Goal: Register for event/course

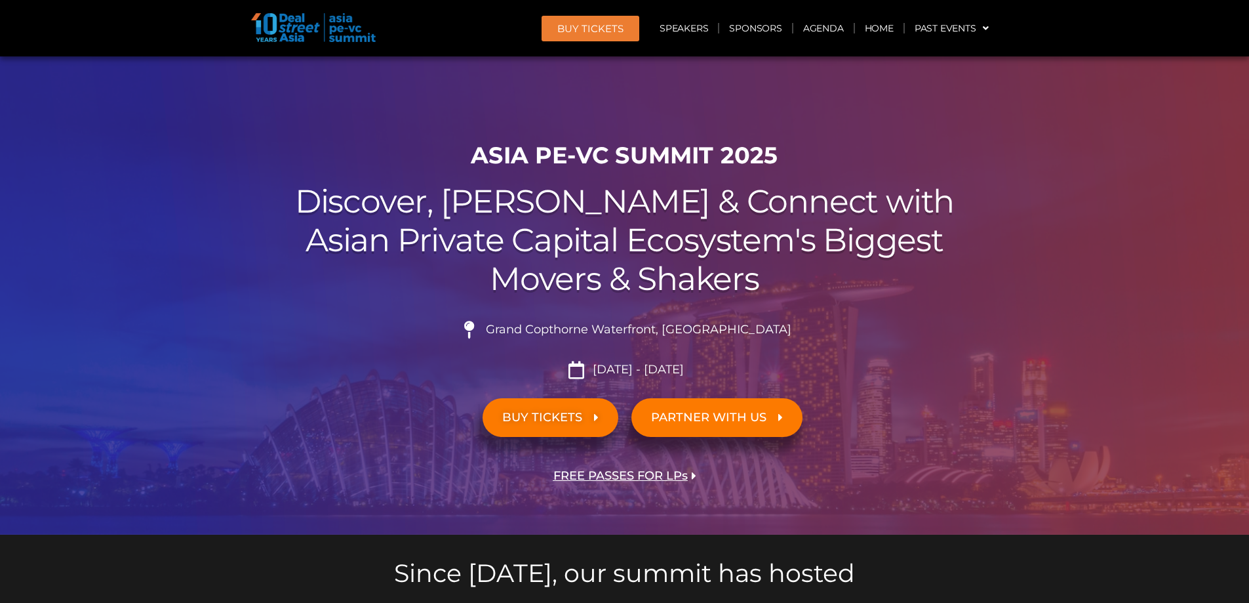
click at [275, 300] on div "ASIA PE-VC Summit 2025 Discover, Learn & Connect with Asian Private Capital Eco…" at bounding box center [624, 334] width 747 height 399
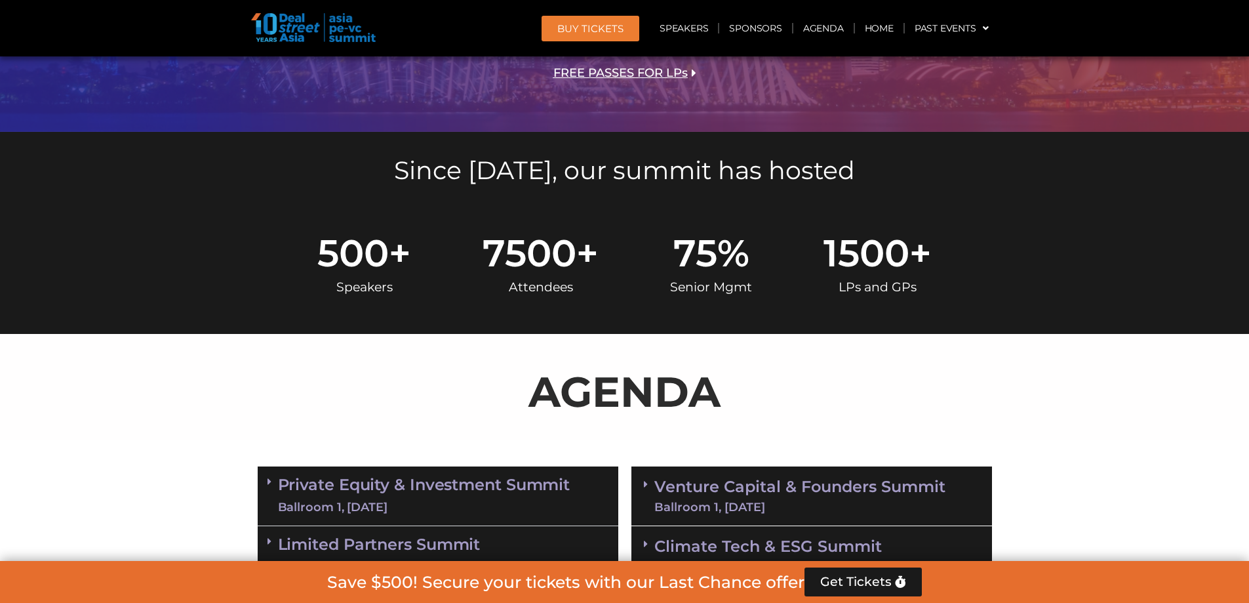
scroll to position [197, 0]
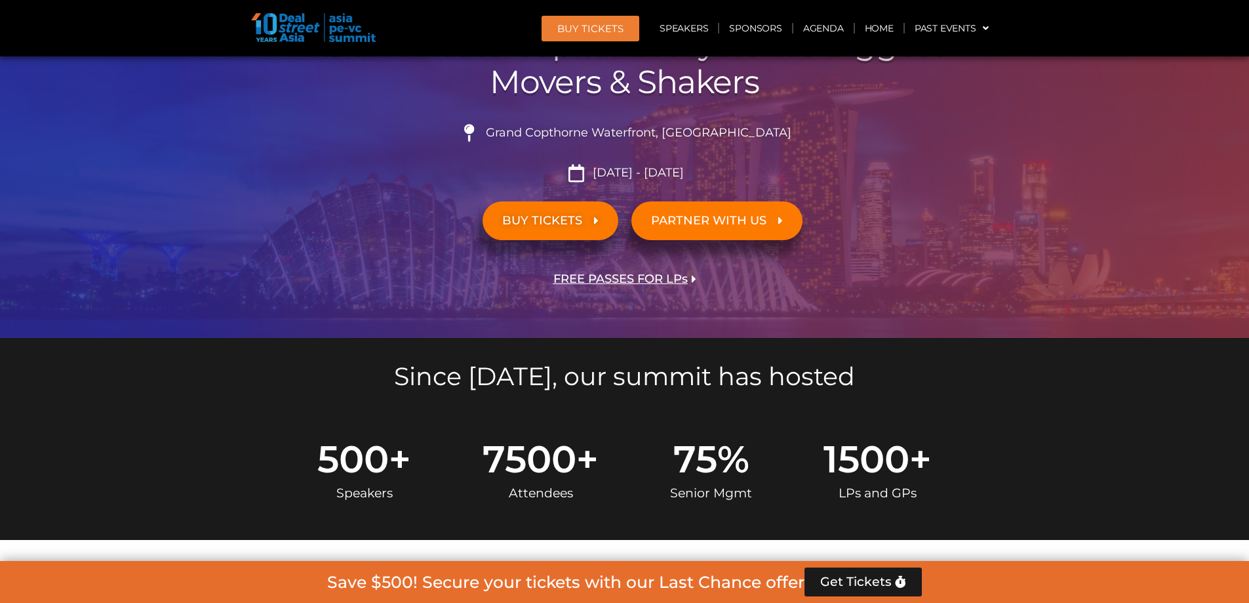
click at [486, 374] on h5 "Since [DATE], our summit has hosted" at bounding box center [625, 376] width 734 height 25
click at [487, 374] on h5 "Since [DATE], our summit has hosted" at bounding box center [625, 376] width 734 height 25
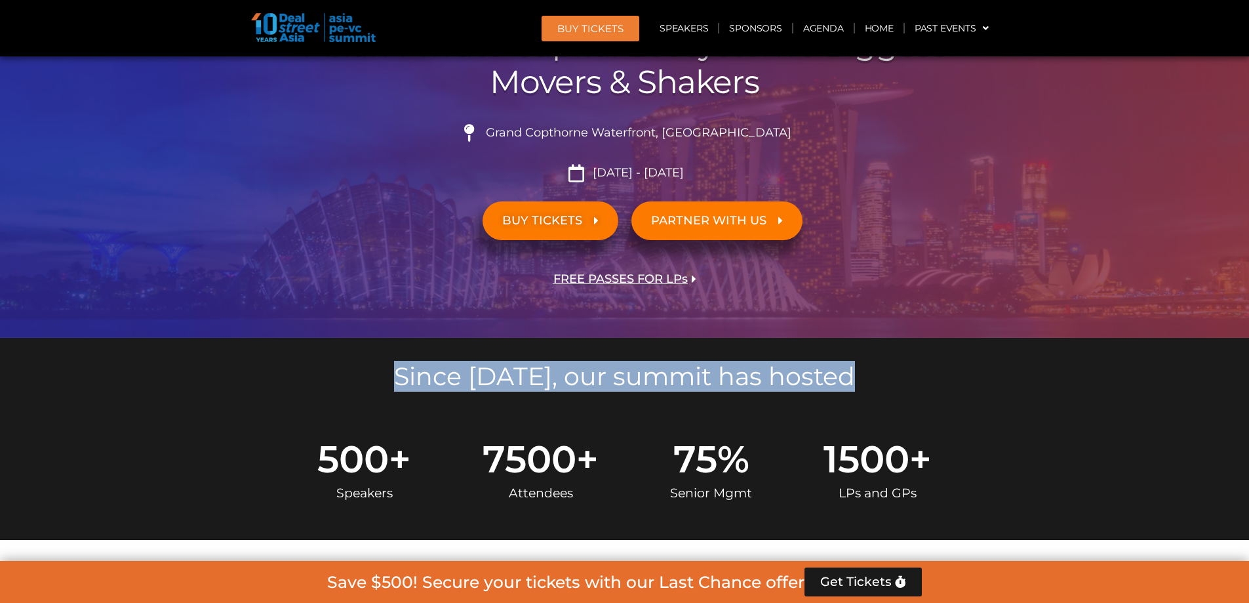
click at [589, 381] on h5 "Since [DATE], our summit has hosted" at bounding box center [625, 376] width 734 height 25
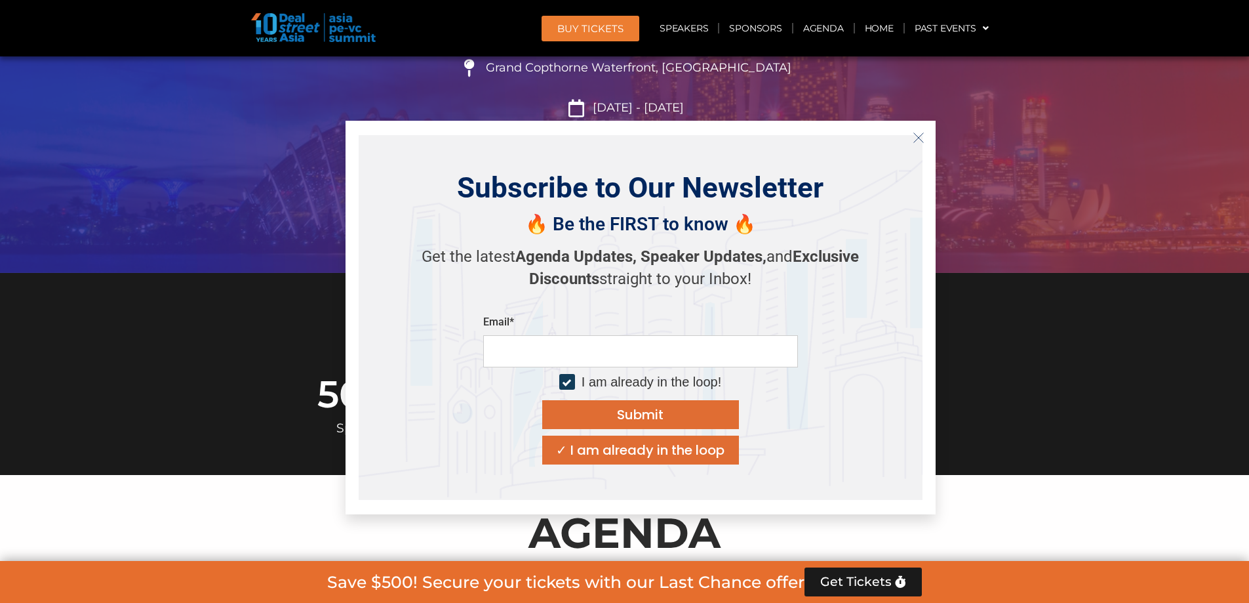
scroll to position [262, 0]
click at [915, 147] on button "Close" at bounding box center [918, 137] width 21 height 21
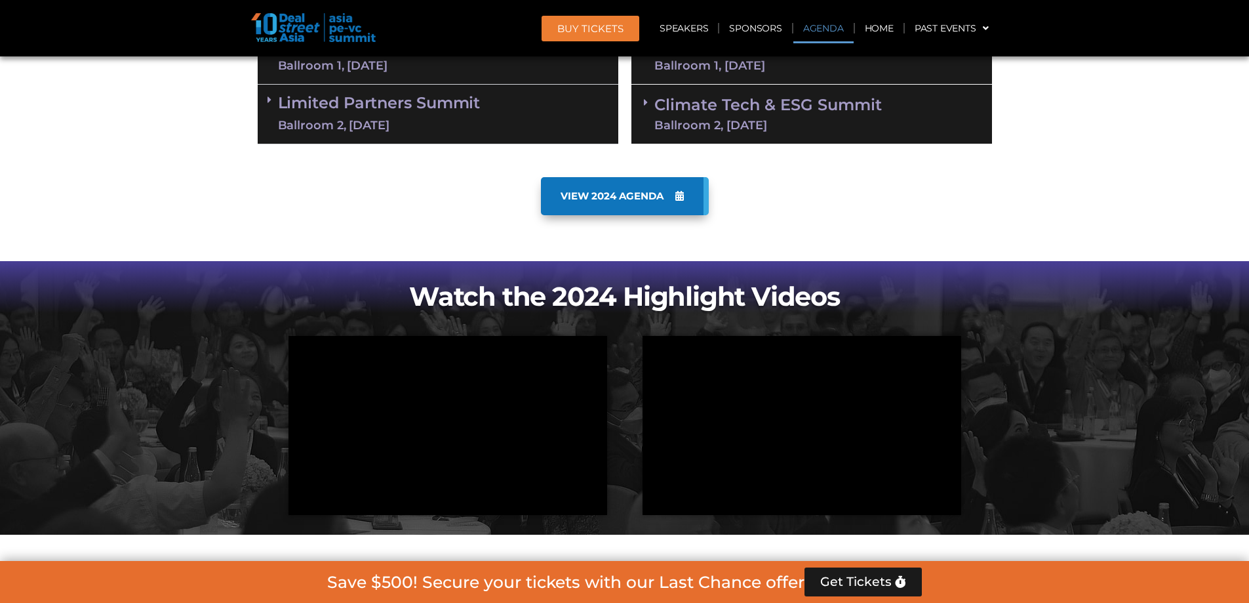
scroll to position [787, 0]
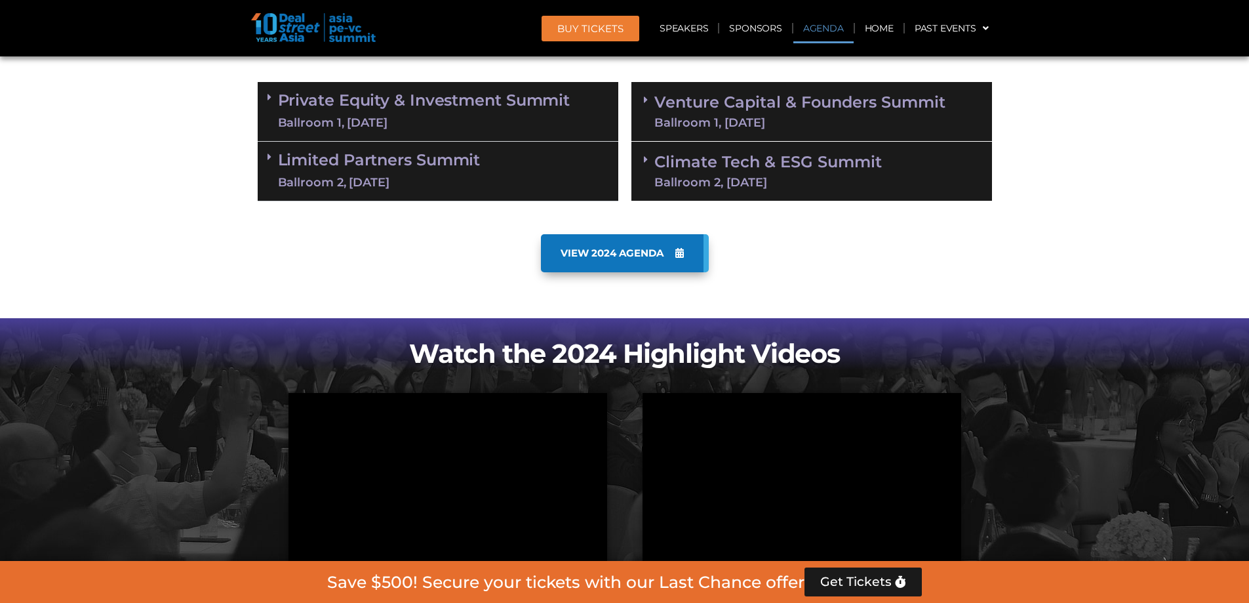
click at [692, 174] on link "Climate Tech & ESG Summit Ballroom 2, [DATE]" at bounding box center [768, 171] width 228 height 34
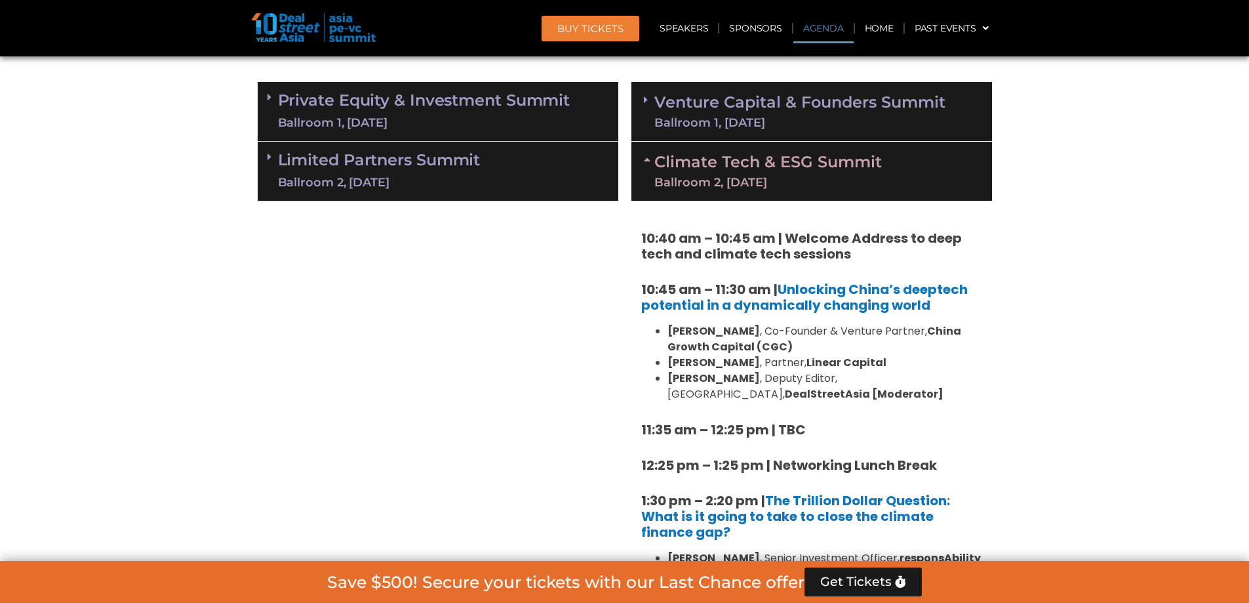
click at [487, 170] on div "Limited Partners [GEOGRAPHIC_DATA] 2, [DATE]" at bounding box center [438, 172] width 361 height 60
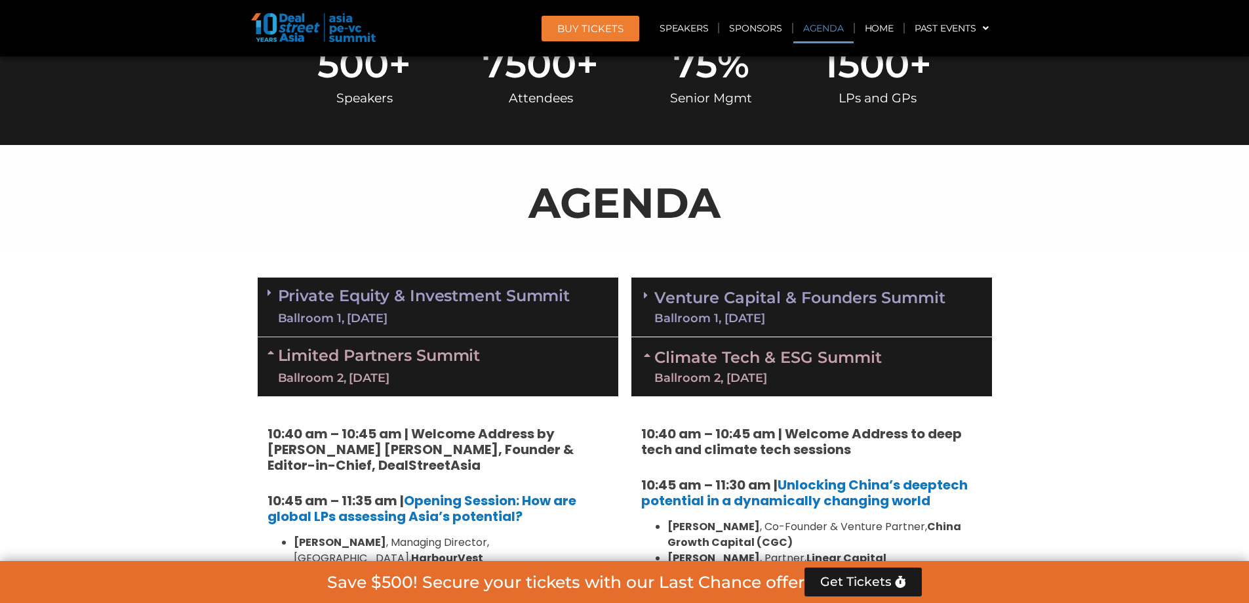
scroll to position [590, 0]
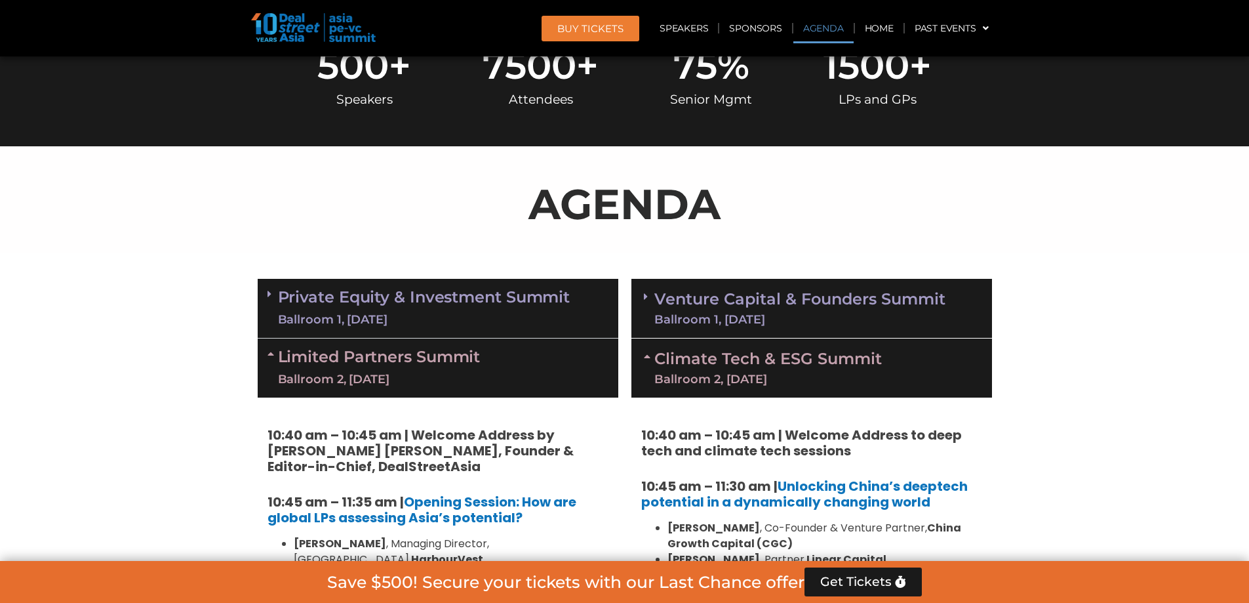
click at [782, 320] on div "Ballroom 1, [DATE]" at bounding box center [799, 319] width 291 height 12
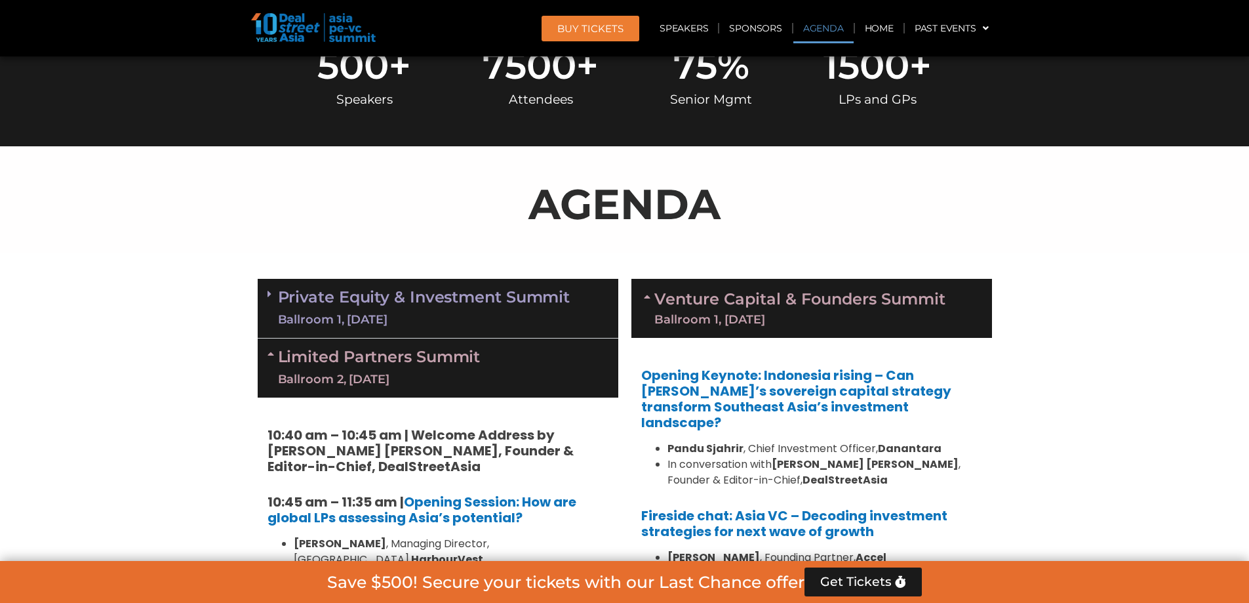
click at [458, 317] on div "Ballroom 1, [DATE]" at bounding box center [424, 319] width 292 height 16
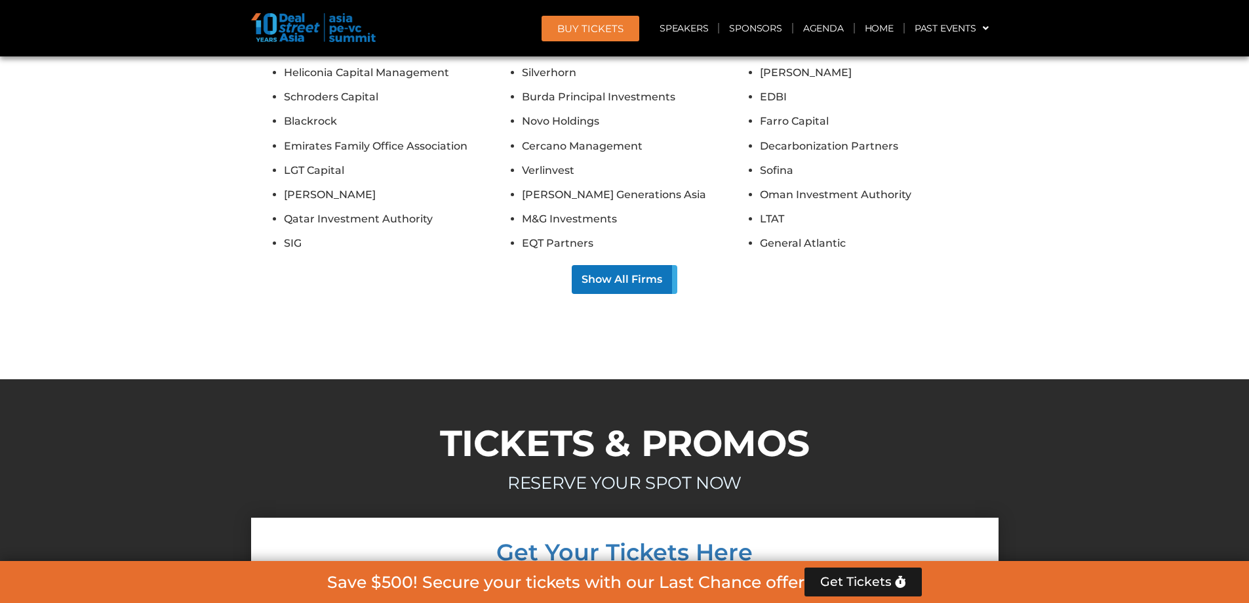
scroll to position [13208, 0]
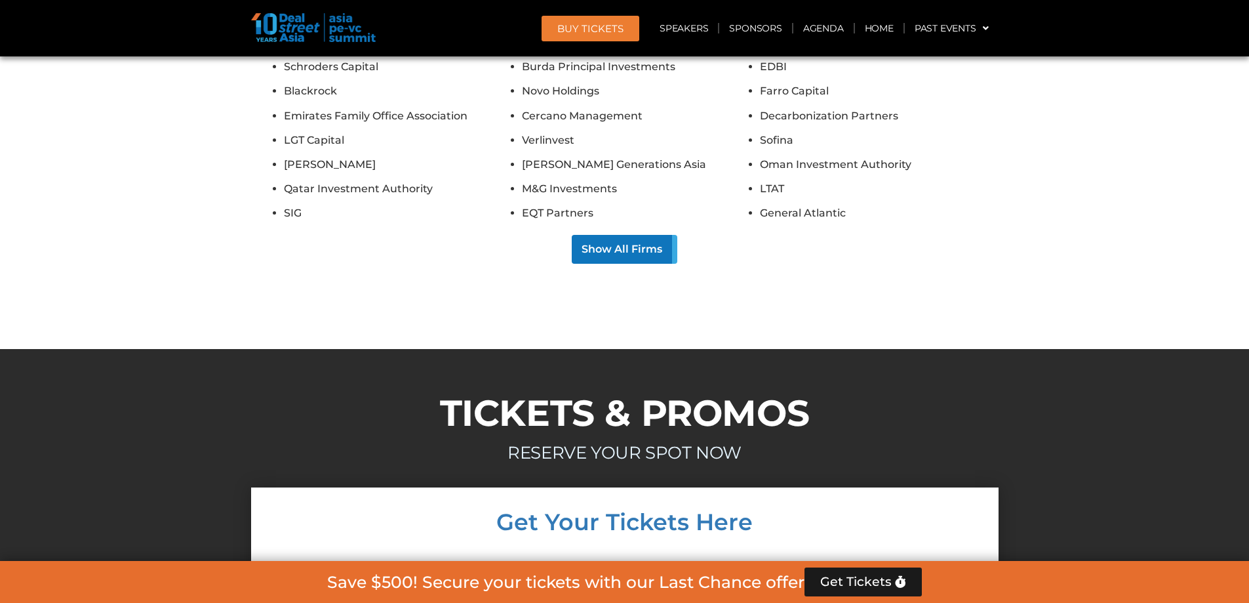
click at [861, 578] on span "Get Tickets" at bounding box center [855, 581] width 71 height 13
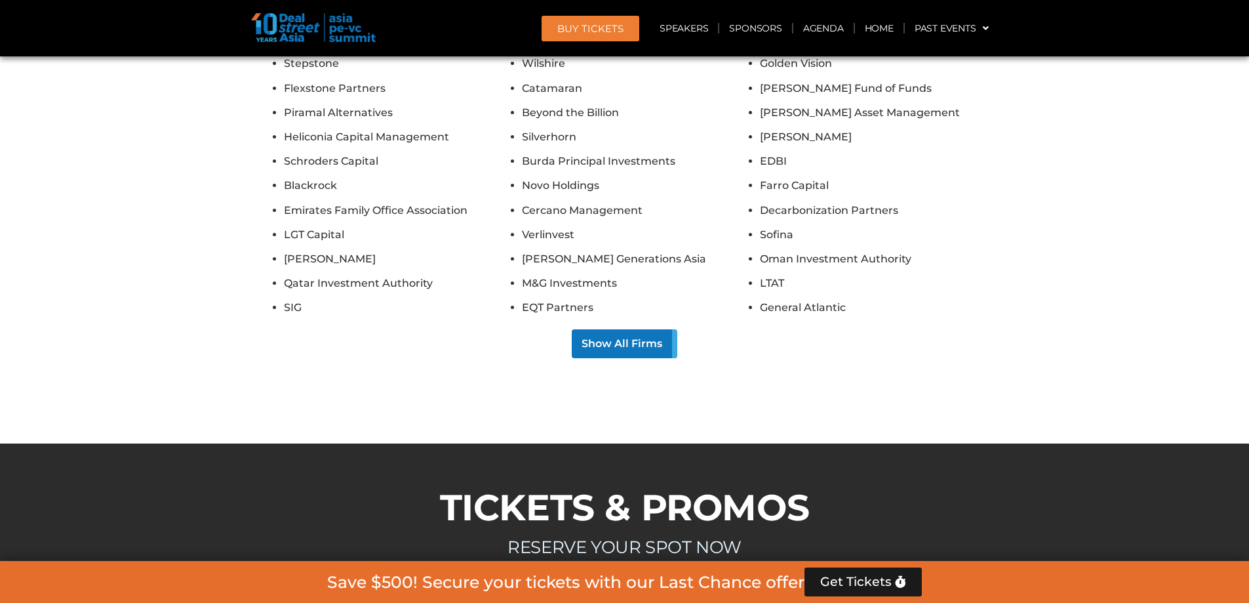
scroll to position [13101, 0]
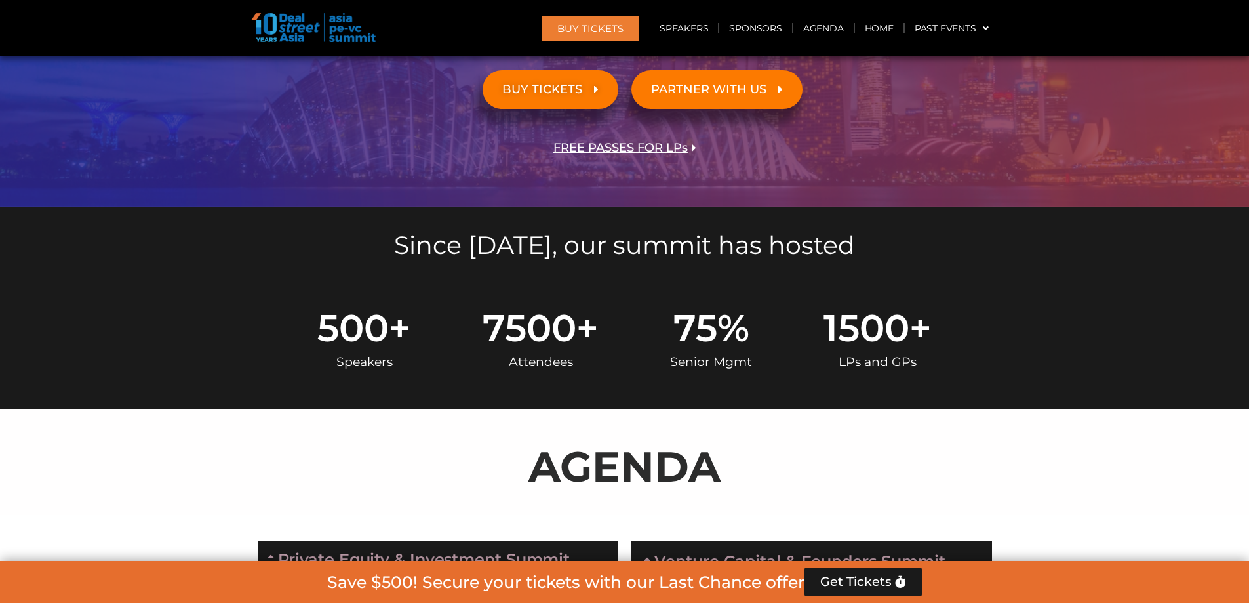
scroll to position [262, 0]
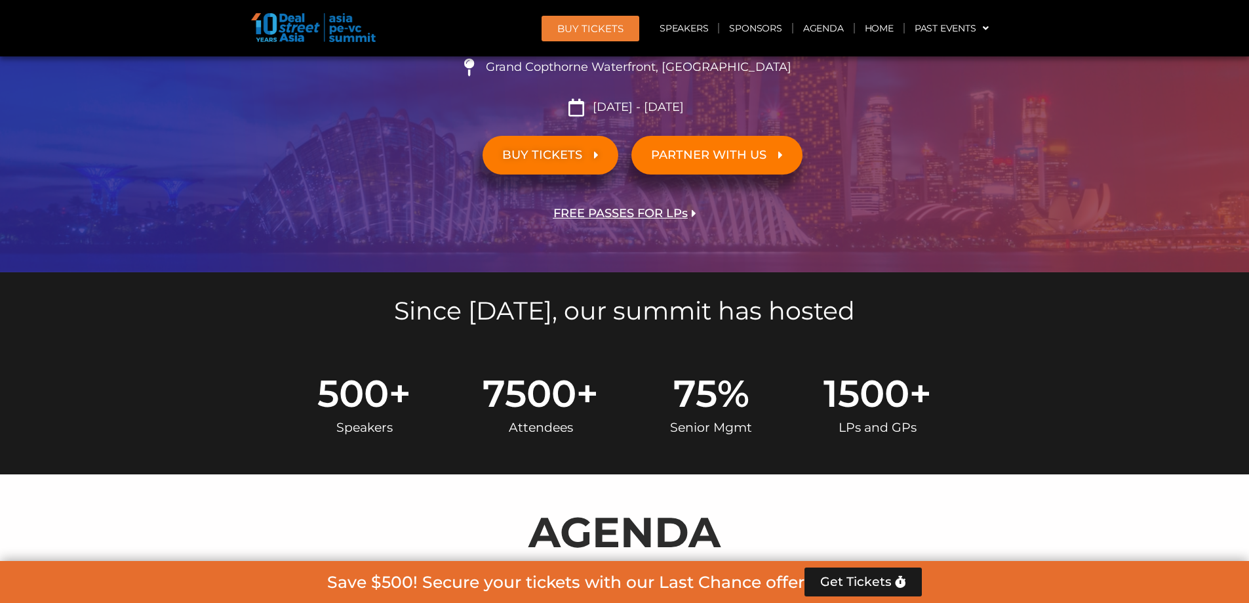
click at [616, 213] on span "FREE PASSES FOR LPs" at bounding box center [620, 213] width 134 height 12
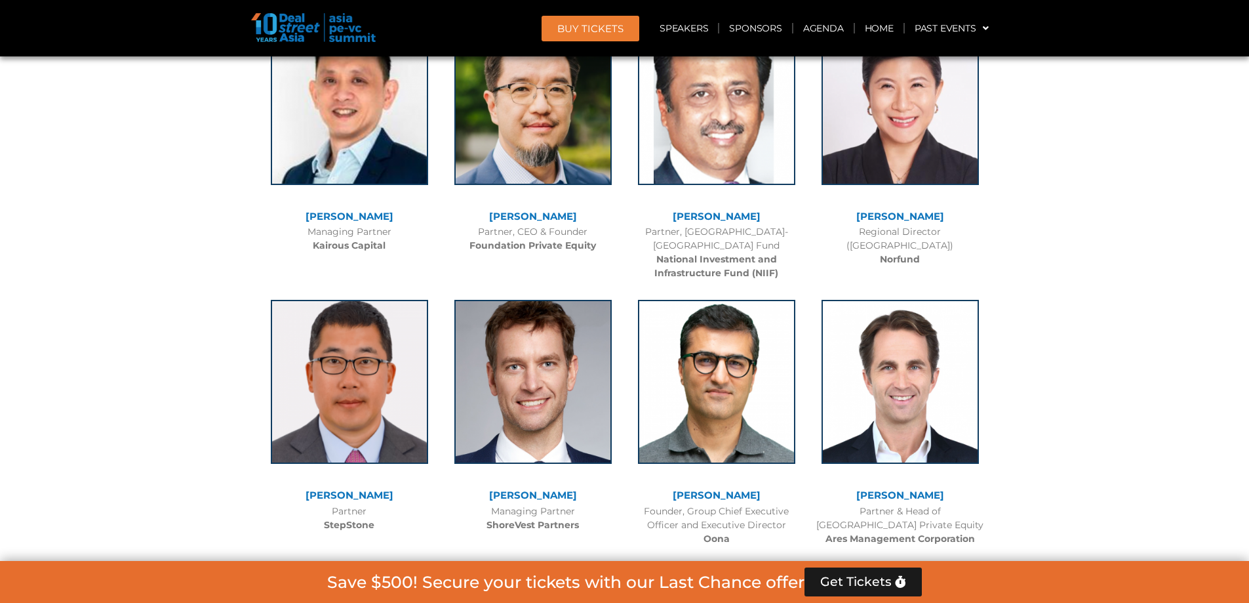
scroll to position [11622, 0]
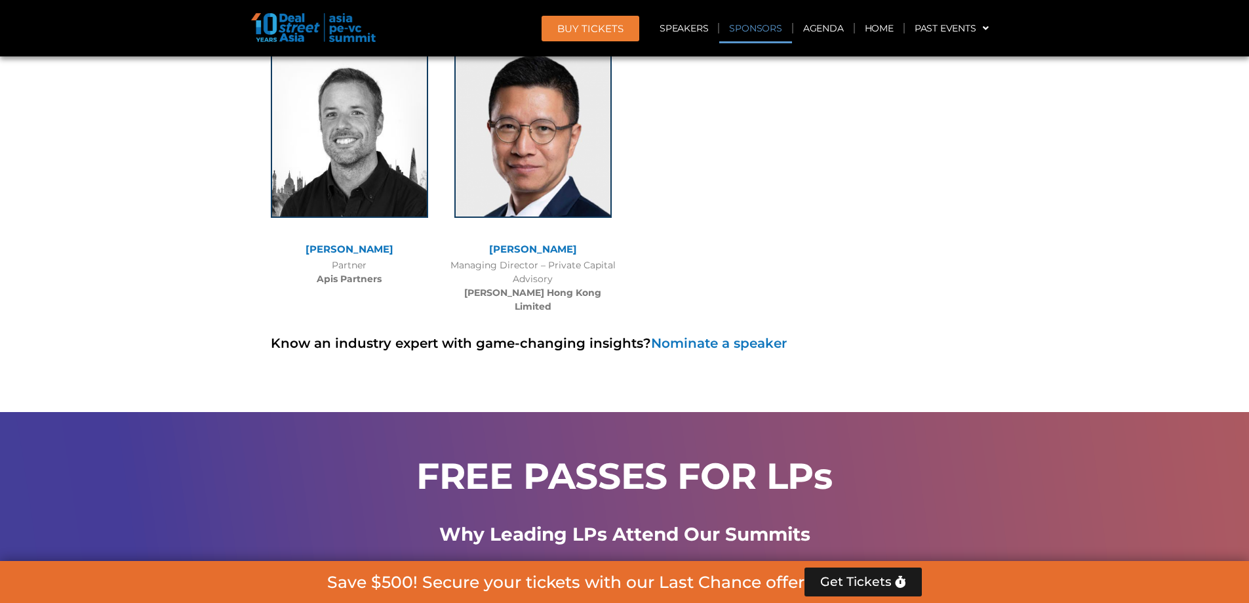
click at [551, 458] on h2 "FREE PASSES FOR LPs" at bounding box center [624, 476] width 721 height 36
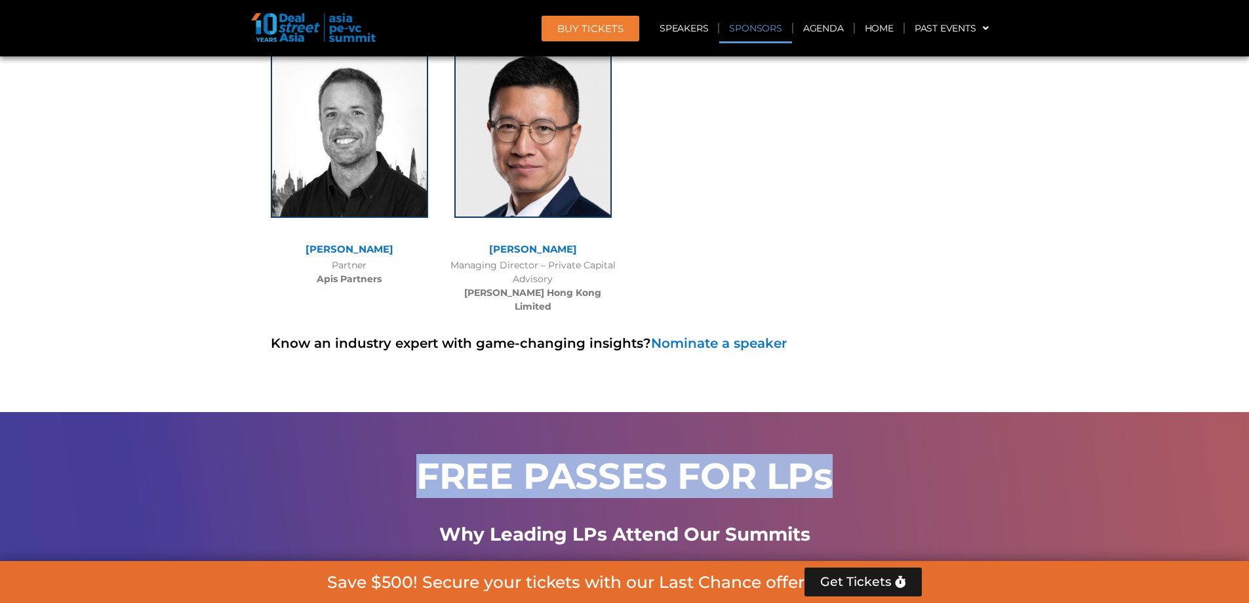
click at [547, 523] on b "Why Leading LPs Attend Our Summits" at bounding box center [624, 534] width 371 height 22
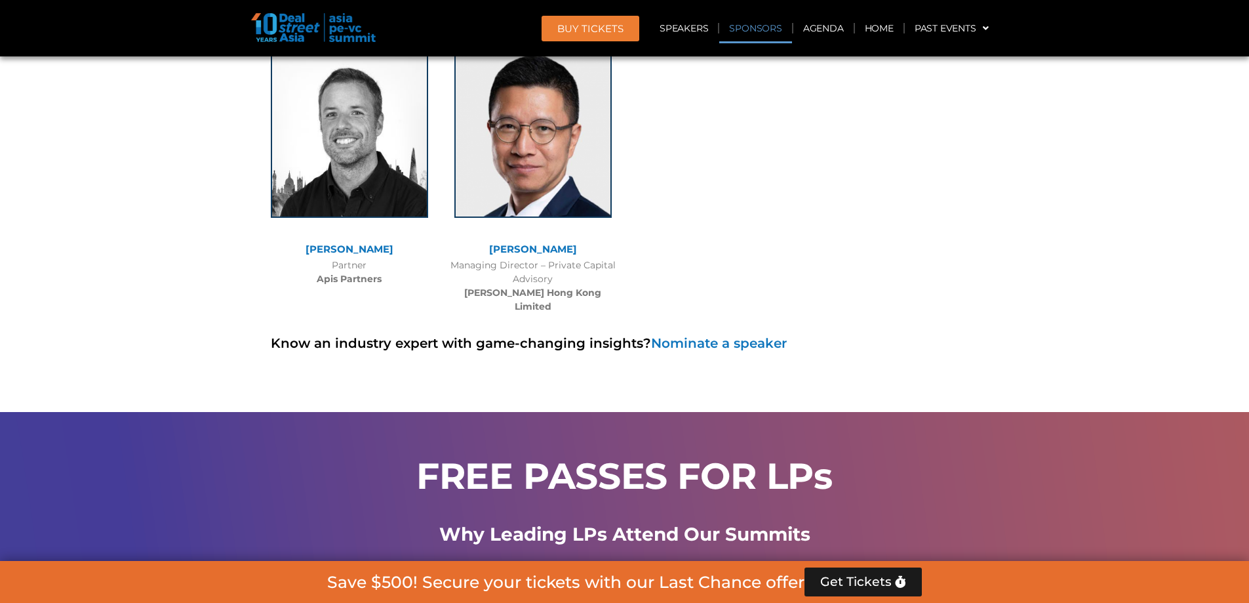
click at [546, 523] on b "Why Leading LPs Attend Our Summits" at bounding box center [624, 534] width 371 height 22
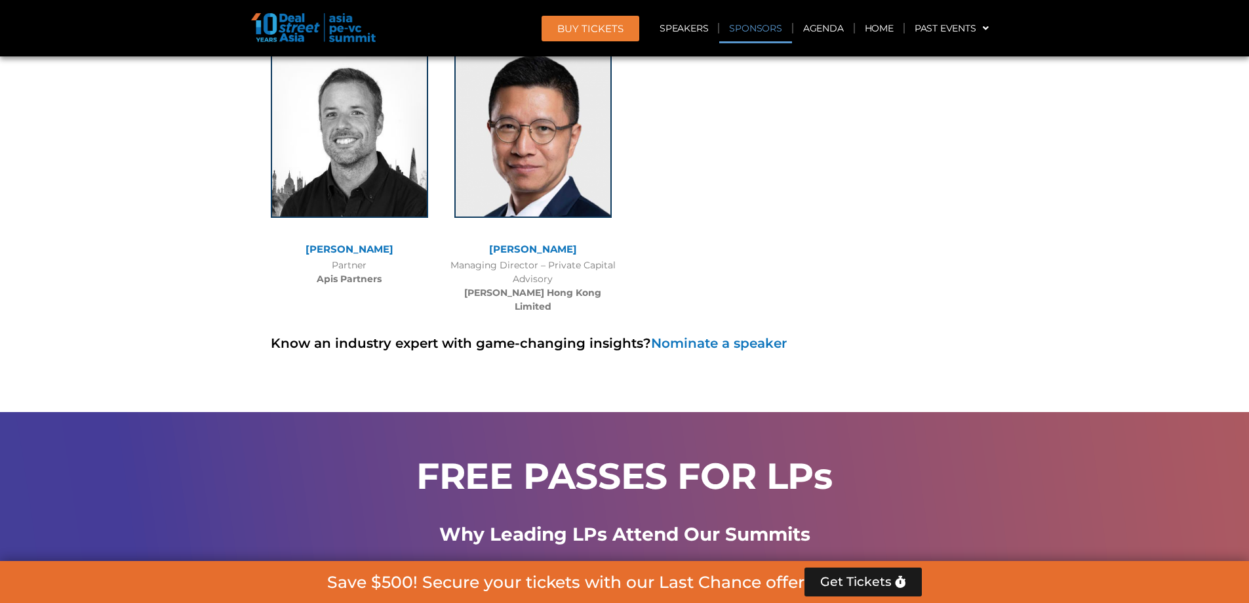
click at [557, 523] on b "Why Leading LPs Attend Our Summits" at bounding box center [624, 534] width 371 height 22
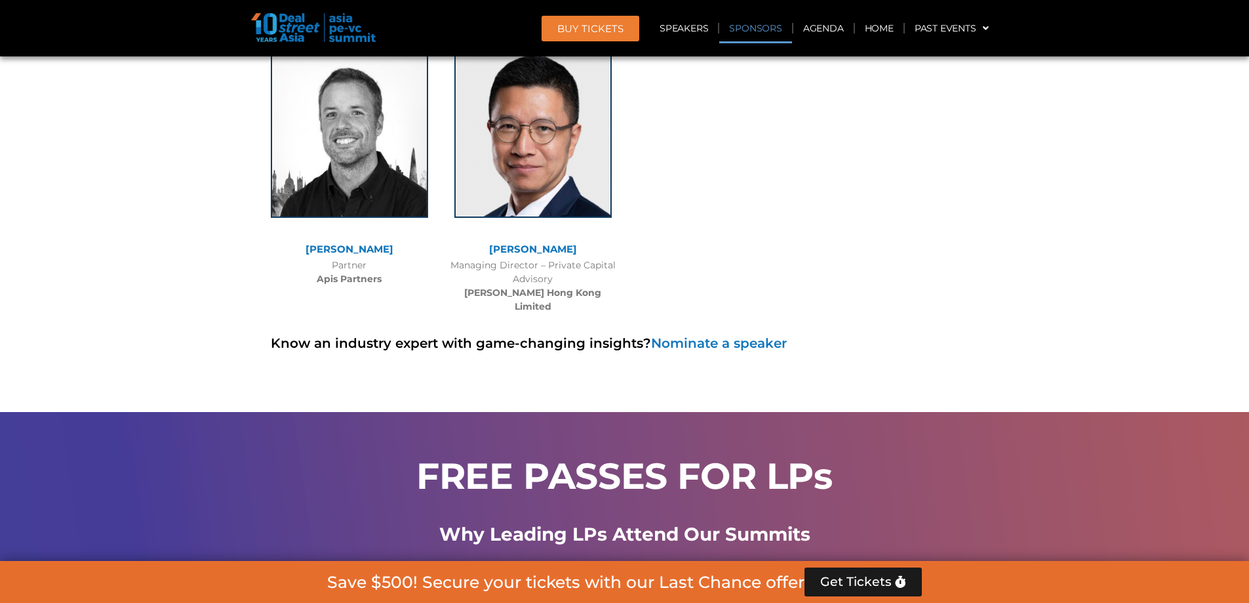
click at [517, 576] on span "Focused LP Engagement" at bounding box center [445, 587] width 208 height 22
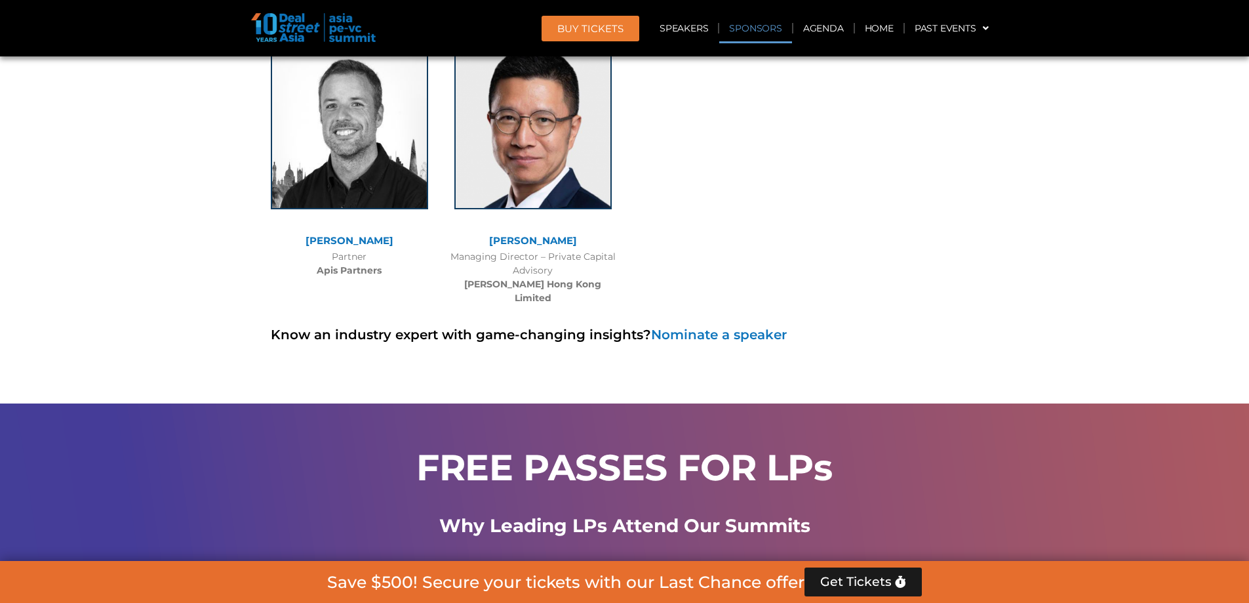
scroll to position [11622, 0]
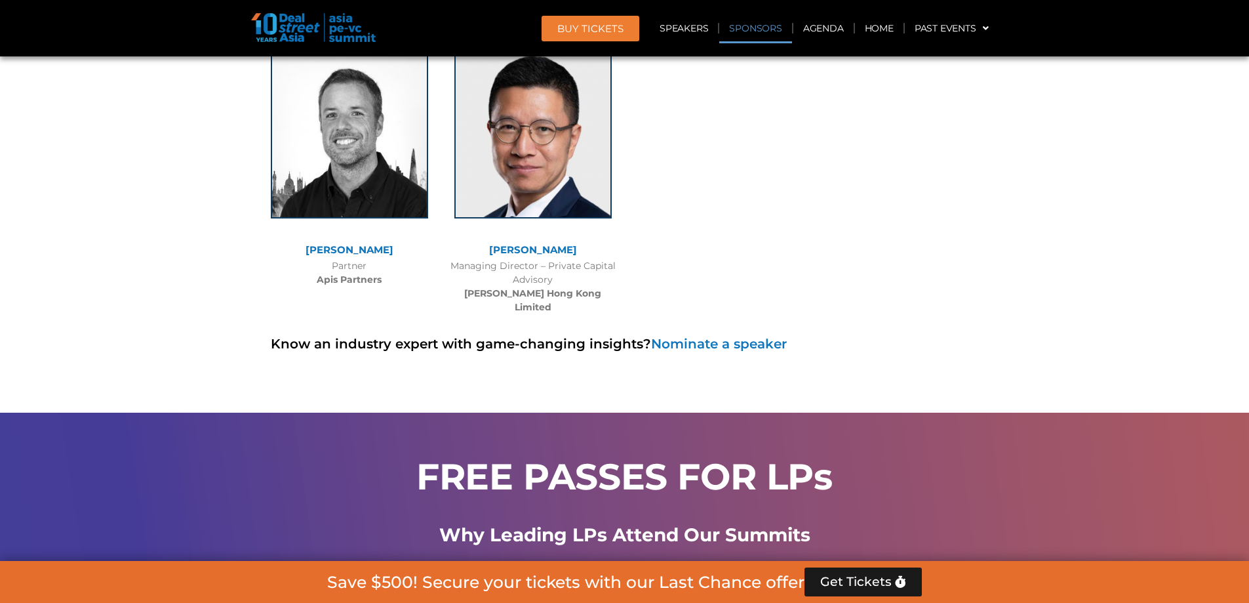
click at [586, 458] on h2 "FREE PASSES FOR LPs" at bounding box center [624, 476] width 721 height 36
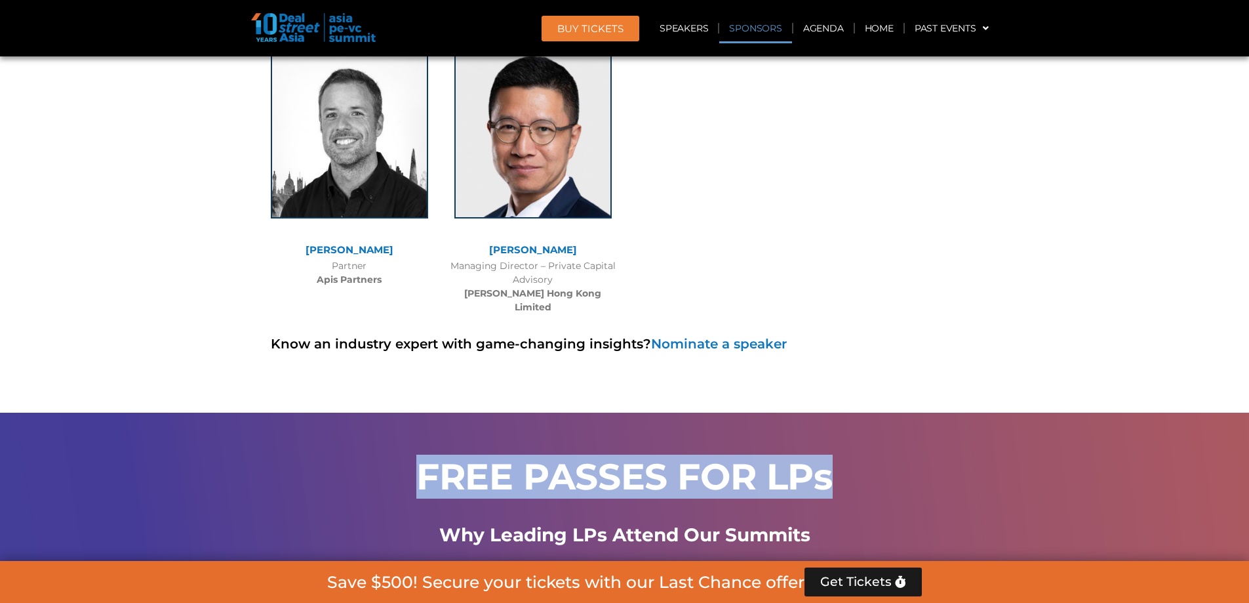
click at [586, 458] on h2 "FREE PASSES FOR LPs" at bounding box center [624, 476] width 721 height 36
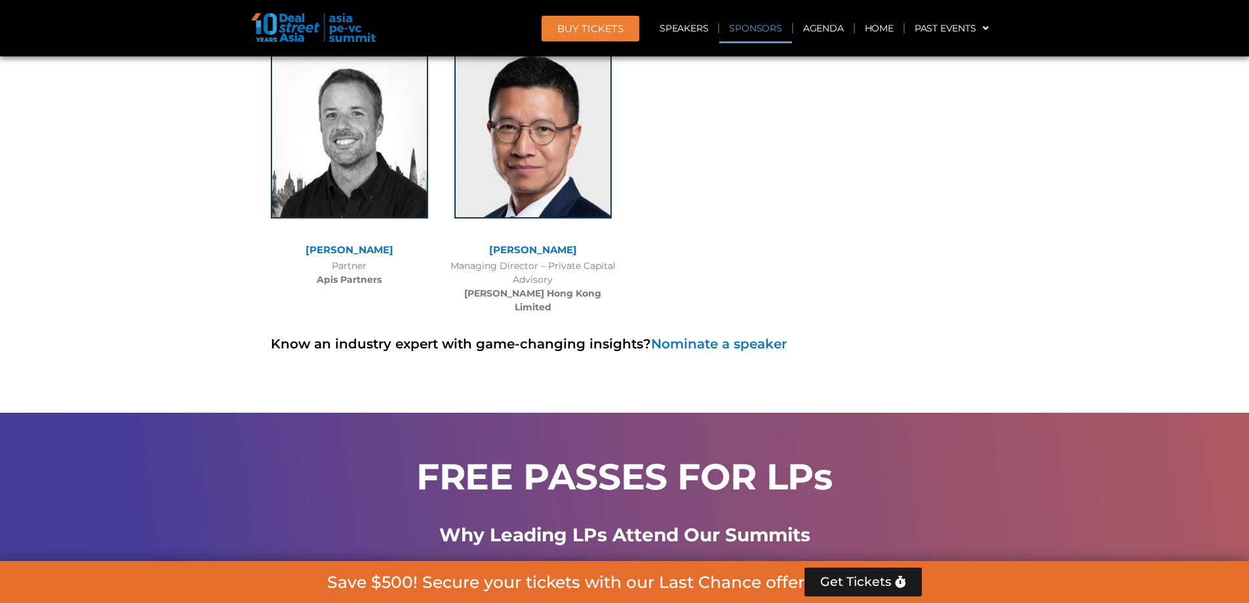
click at [591, 523] on b "Why Leading LPs Attend Our Summits" at bounding box center [624, 534] width 371 height 22
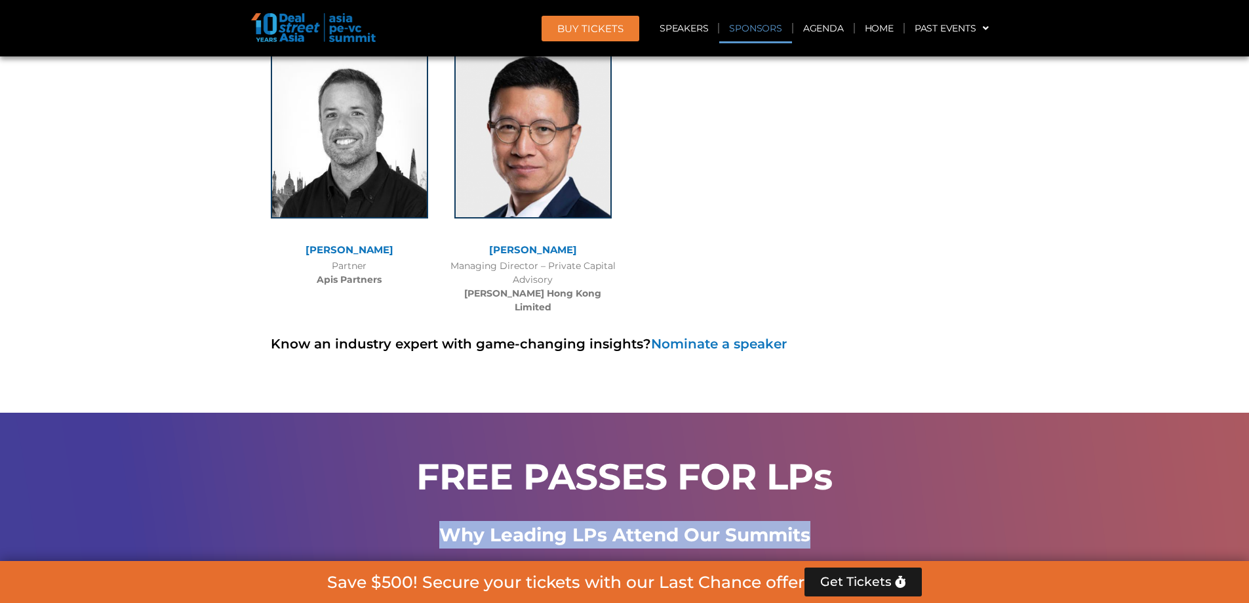
click at [591, 523] on b "Why Leading LPs Attend Our Summits" at bounding box center [624, 534] width 371 height 22
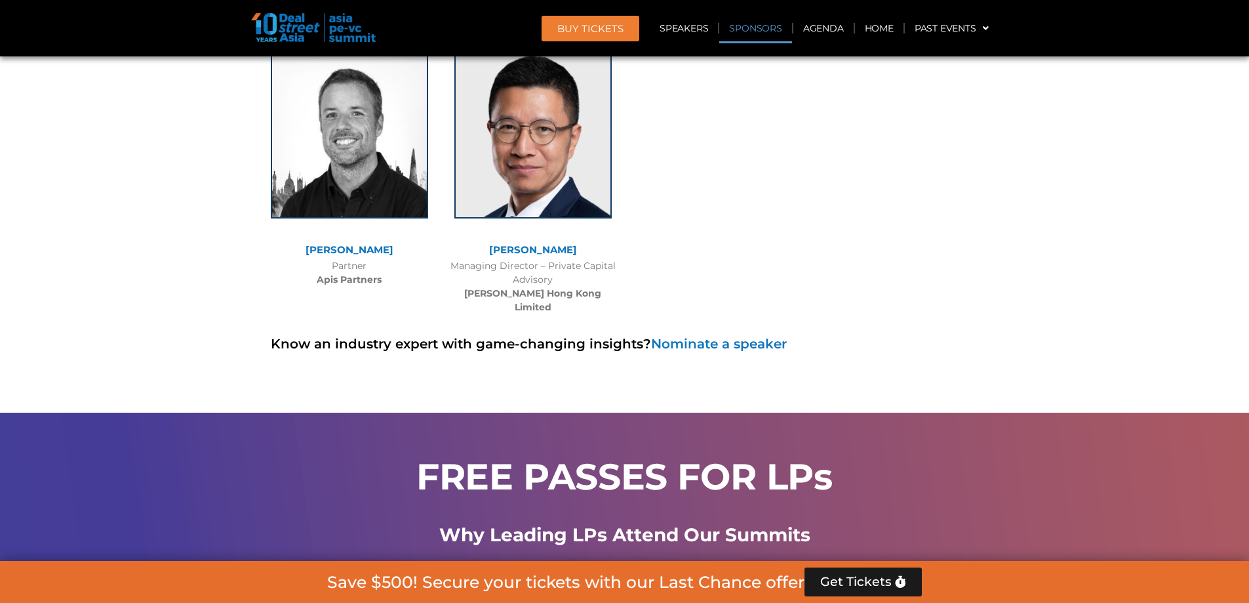
click at [513, 523] on b "Why Leading LPs Attend Our Summits" at bounding box center [624, 534] width 371 height 22
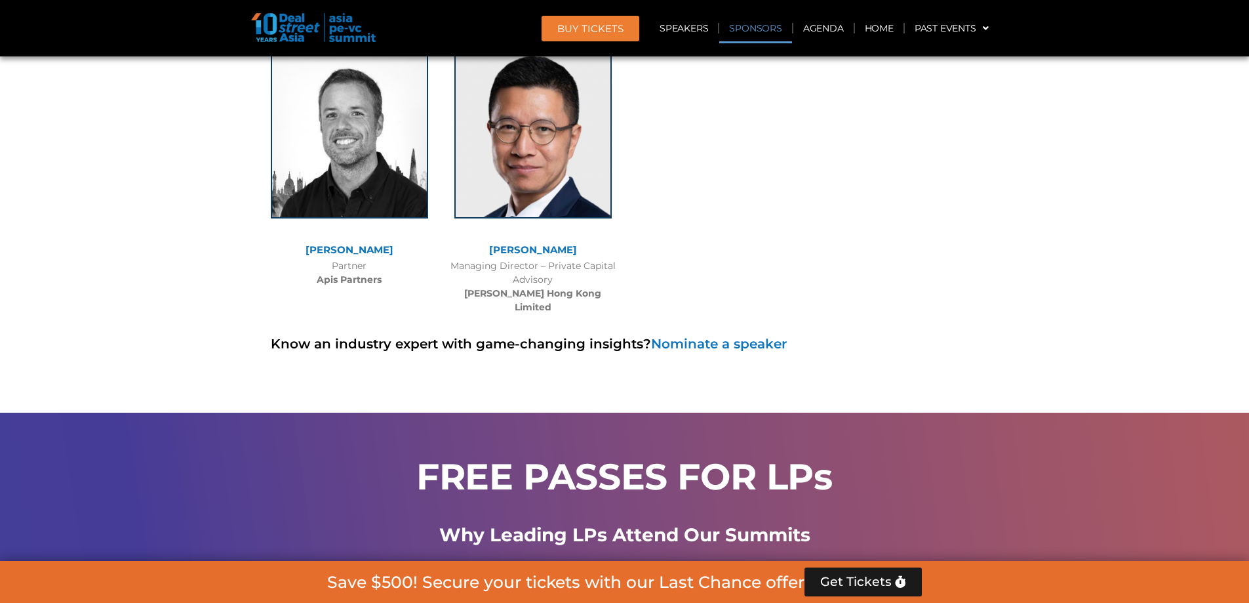
click at [484, 576] on span "Focused LP Engagement" at bounding box center [445, 587] width 208 height 22
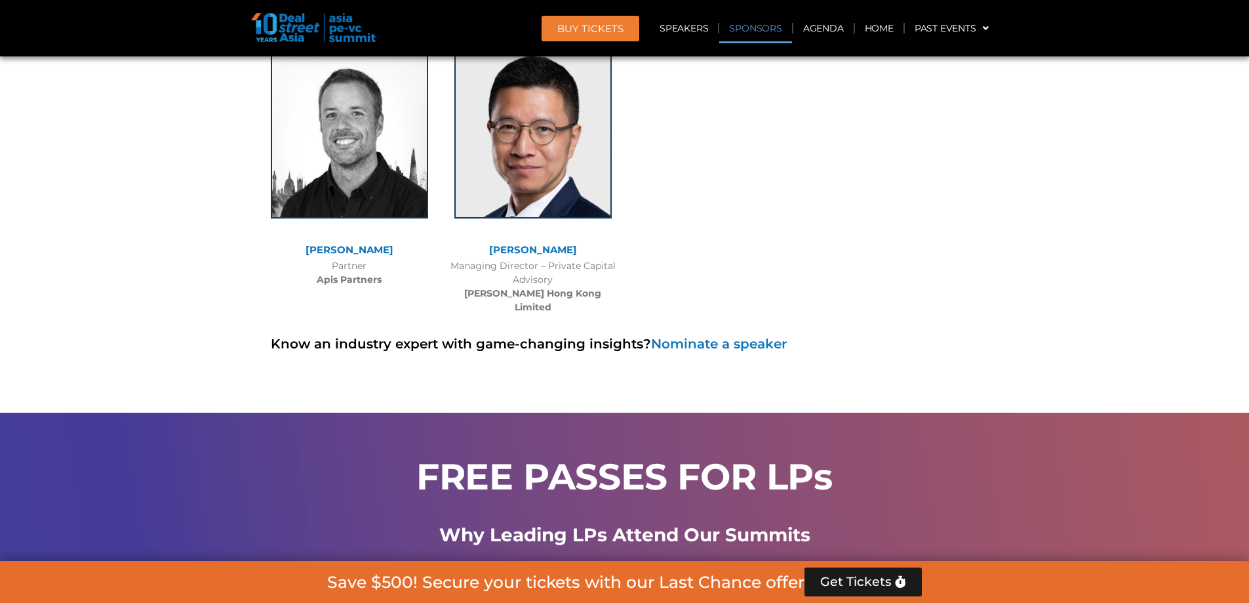
drag, startPoint x: 439, startPoint y: 285, endPoint x: 439, endPoint y: 272, distance: 13.1
